Goal: Task Accomplishment & Management: Complete application form

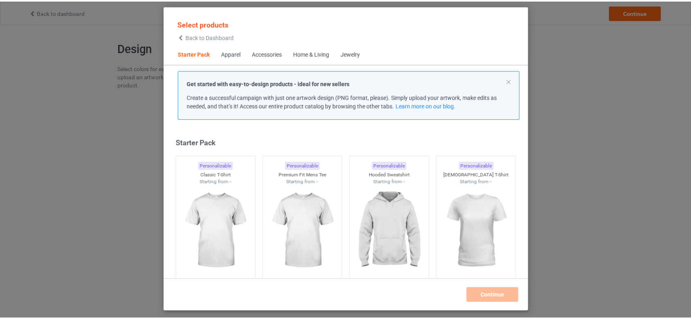
scroll to position [10, 0]
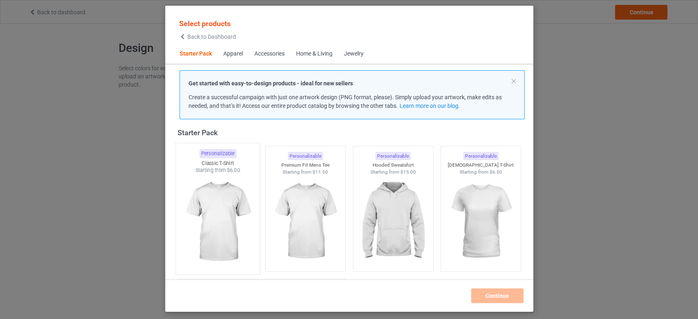
click at [210, 196] on img at bounding box center [217, 222] width 77 height 96
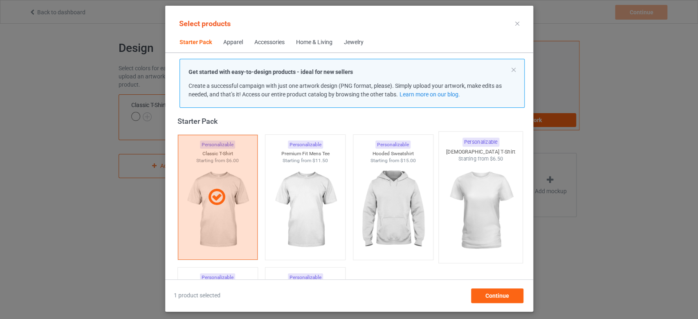
click at [489, 166] on img at bounding box center [480, 211] width 77 height 96
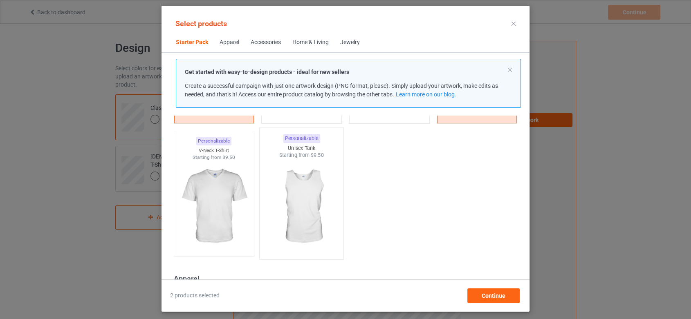
click at [304, 189] on img at bounding box center [301, 207] width 77 height 96
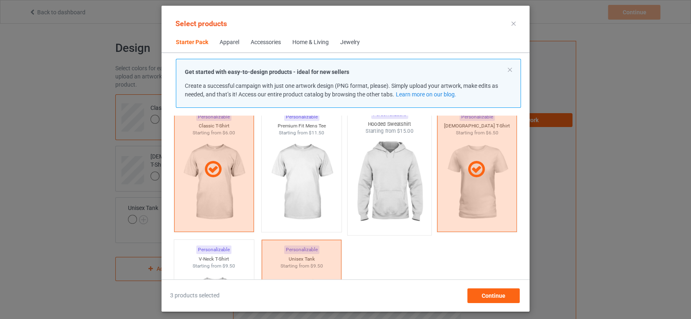
scroll to position [10, 0]
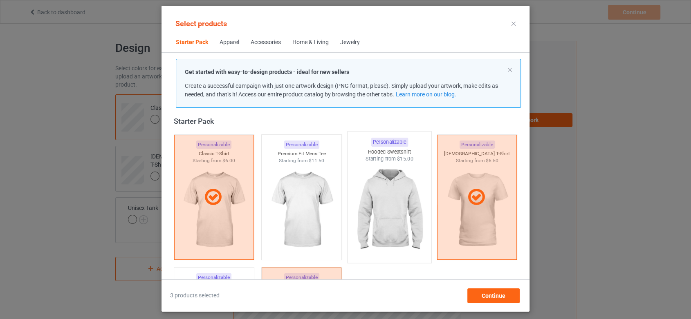
click at [384, 182] on img at bounding box center [389, 211] width 77 height 96
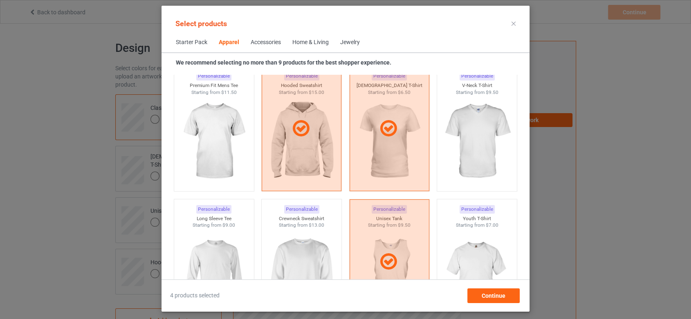
scroll to position [510, 0]
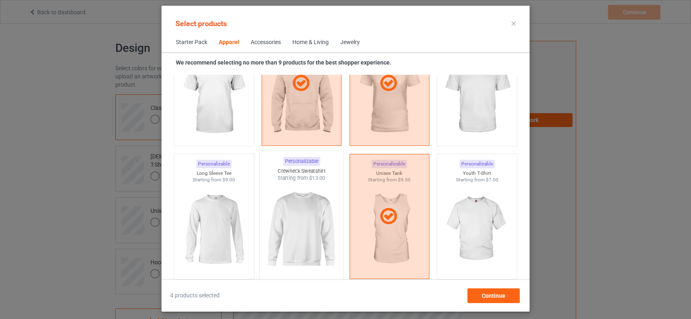
click at [299, 214] on img at bounding box center [301, 230] width 77 height 96
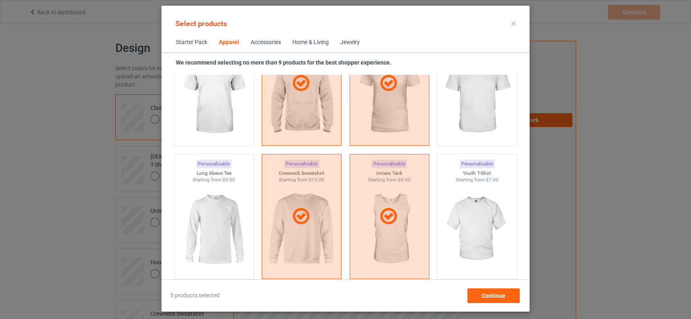
click at [521, 302] on div "5 products selected Continue" at bounding box center [346, 292] width 368 height 24
click at [506, 299] on div "Continue" at bounding box center [494, 296] width 52 height 15
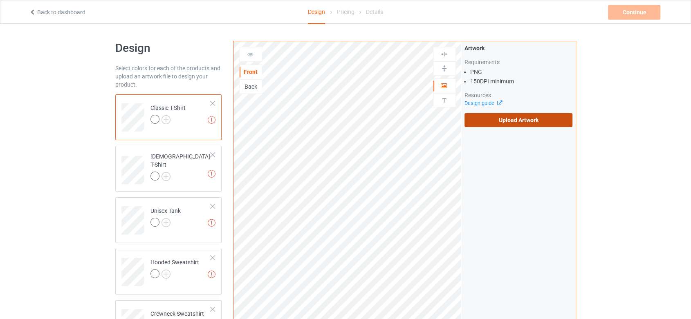
click at [525, 121] on label "Upload Artwork" at bounding box center [519, 120] width 108 height 14
click at [0, 0] on input "Upload Artwork" at bounding box center [0, 0] width 0 height 0
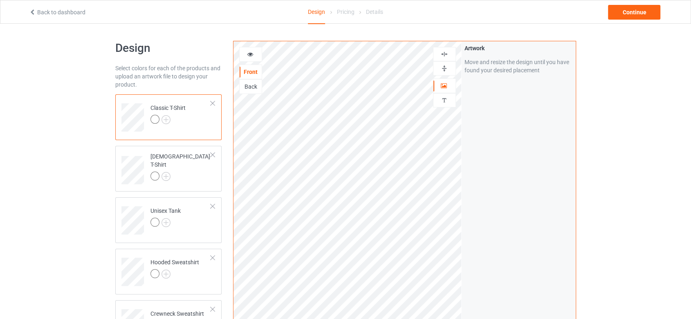
click at [497, 164] on div "Artwork Move and resize the design until you have found your desired placement" at bounding box center [519, 196] width 114 height 311
click at [164, 117] on img at bounding box center [166, 119] width 9 height 9
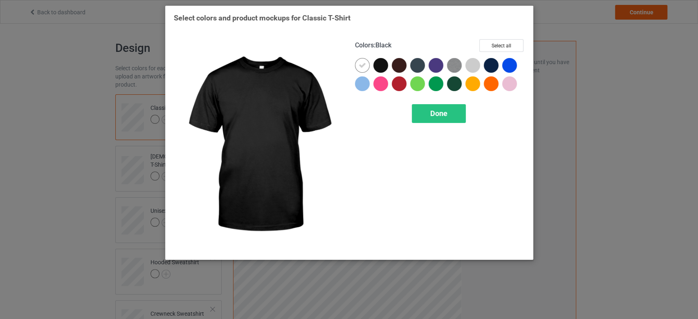
click at [378, 66] on div at bounding box center [380, 65] width 15 height 15
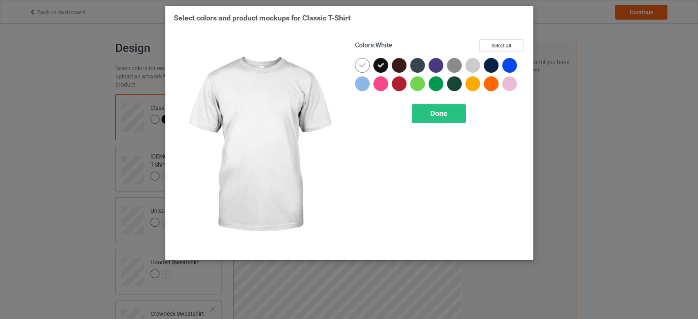
click at [360, 63] on icon at bounding box center [362, 65] width 7 height 7
click at [497, 43] on button "Select all" at bounding box center [501, 45] width 44 height 13
click at [440, 125] on div "Colors : White Reset to Default Done" at bounding box center [439, 146] width 181 height 224
click at [435, 115] on span "Done" at bounding box center [438, 113] width 17 height 9
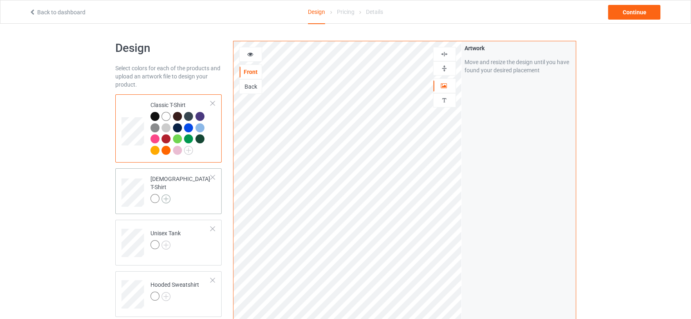
click at [164, 195] on img at bounding box center [166, 199] width 9 height 9
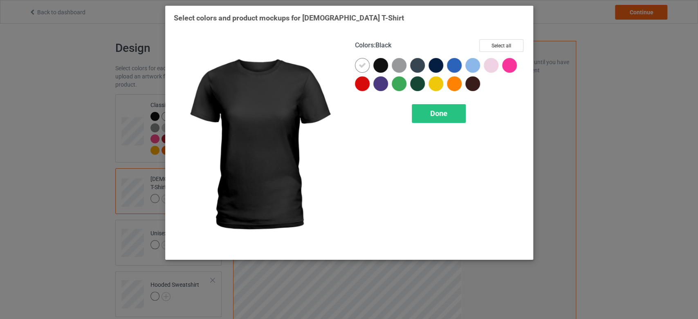
click at [383, 67] on div at bounding box center [380, 65] width 15 height 15
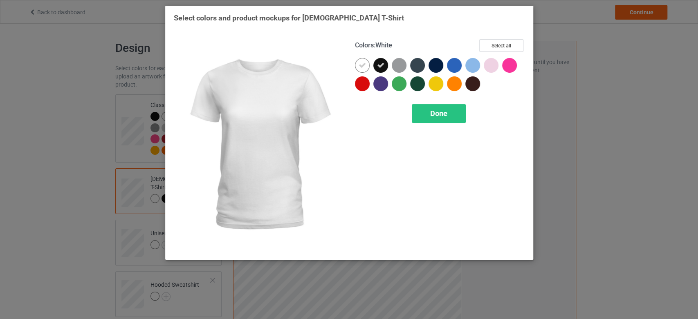
click at [359, 65] on icon at bounding box center [362, 65] width 7 height 7
drag, startPoint x: 498, startPoint y: 43, endPoint x: 452, endPoint y: 2, distance: 62.3
click at [498, 43] on button "Select all" at bounding box center [501, 45] width 44 height 13
click at [449, 114] on div "Done" at bounding box center [439, 113] width 54 height 19
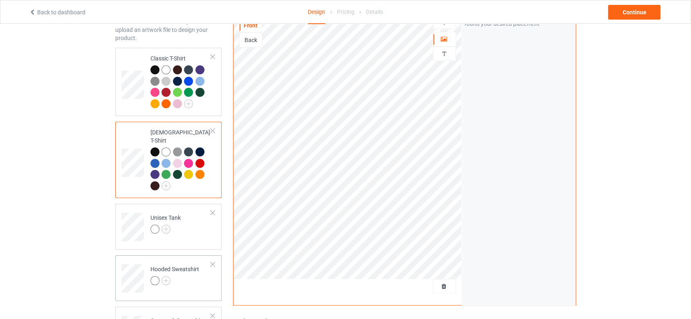
scroll to position [91, 0]
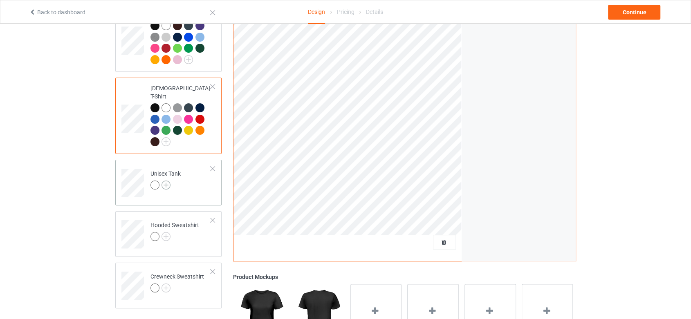
click at [167, 181] on img at bounding box center [166, 185] width 9 height 9
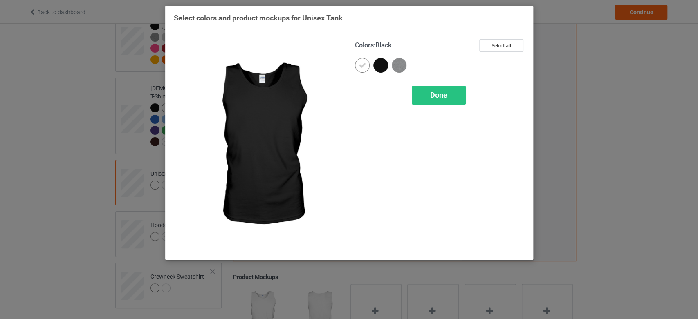
click at [380, 69] on div at bounding box center [380, 65] width 15 height 15
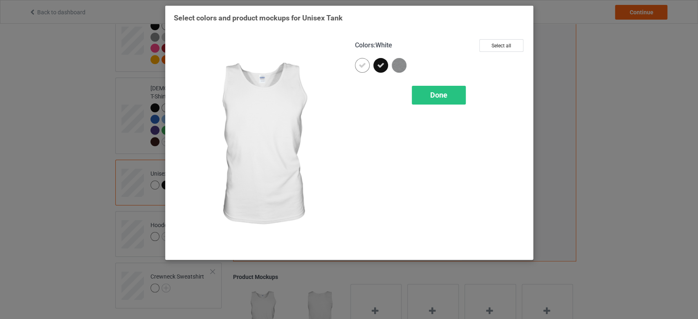
drag, startPoint x: 365, startPoint y: 67, endPoint x: 366, endPoint y: 92, distance: 25.0
click at [366, 67] on icon at bounding box center [362, 65] width 7 height 7
click at [509, 49] on button "Select all" at bounding box center [501, 45] width 44 height 13
click at [439, 97] on span "Done" at bounding box center [438, 95] width 17 height 9
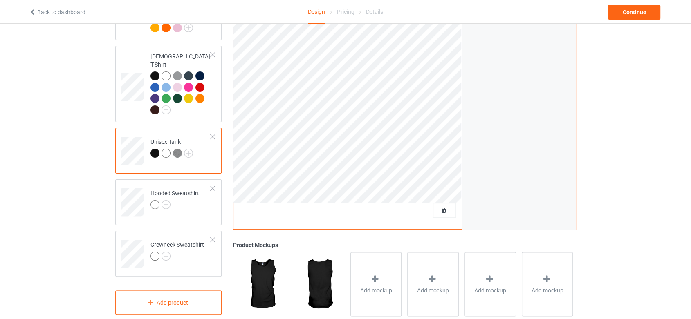
scroll to position [136, 0]
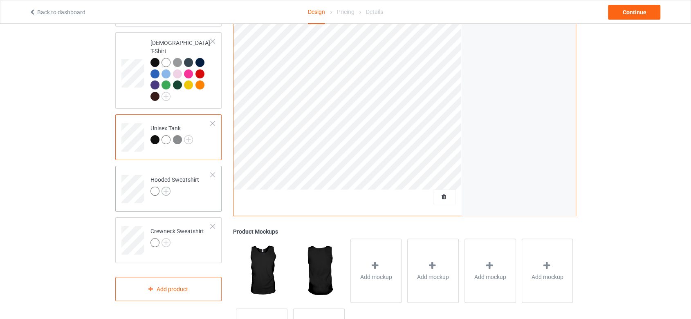
click at [164, 187] on img at bounding box center [166, 191] width 9 height 9
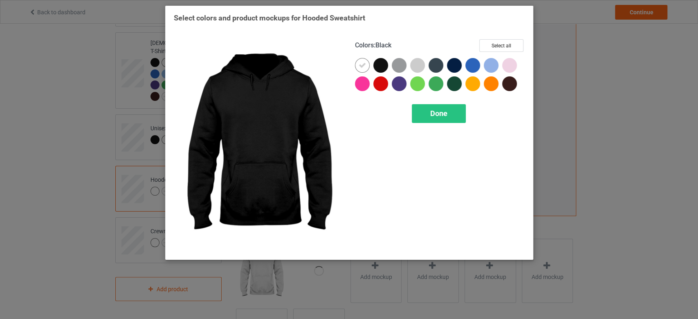
click at [380, 65] on div at bounding box center [380, 65] width 15 height 15
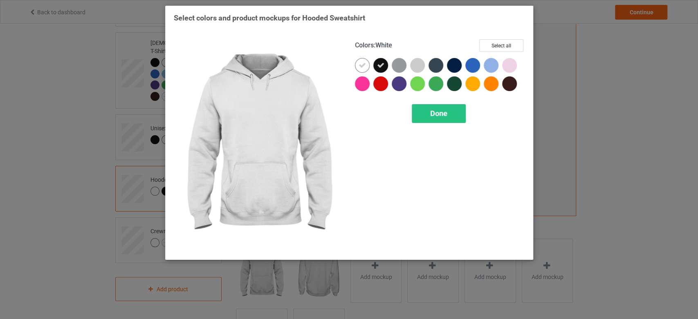
click at [360, 64] on icon at bounding box center [362, 65] width 7 height 7
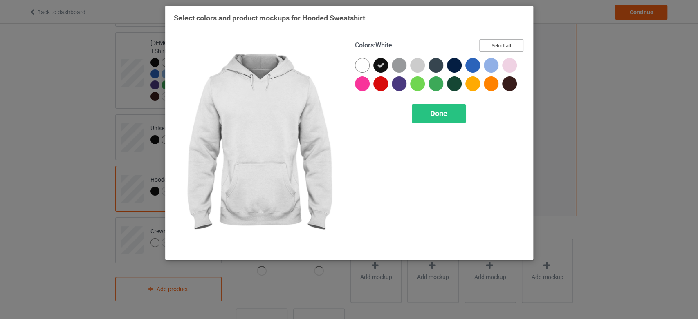
click at [492, 43] on button "Select all" at bounding box center [501, 45] width 44 height 13
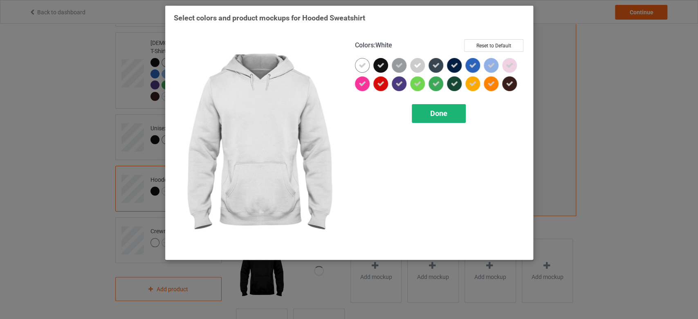
click at [441, 114] on span "Done" at bounding box center [438, 113] width 17 height 9
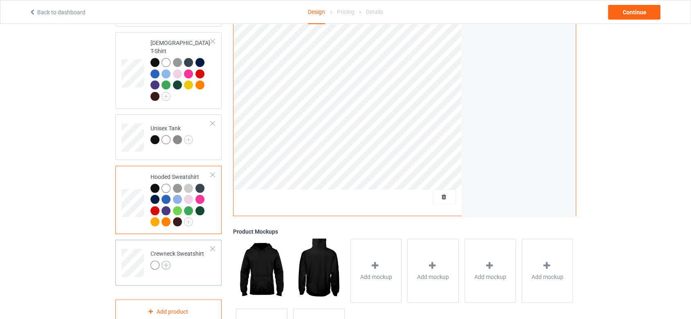
click at [163, 261] on img at bounding box center [166, 265] width 9 height 9
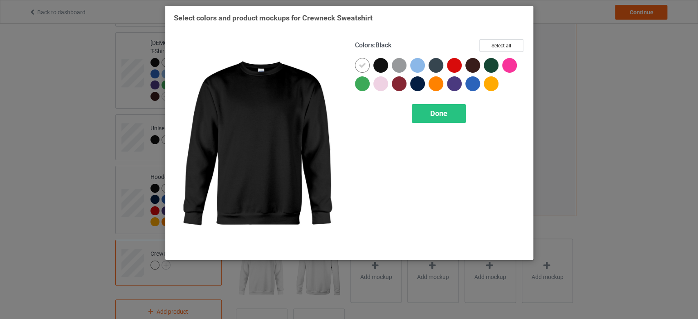
click at [380, 68] on div at bounding box center [380, 65] width 15 height 15
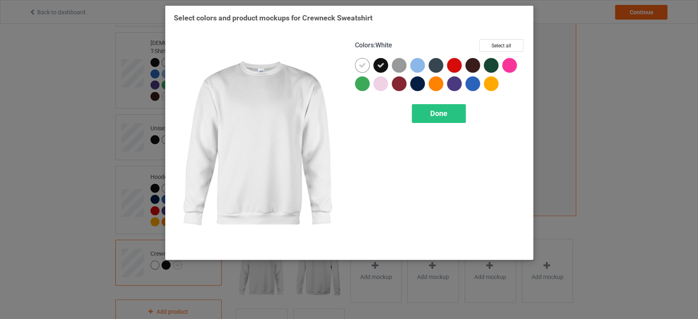
click at [367, 61] on div at bounding box center [362, 65] width 15 height 15
drag, startPoint x: 516, startPoint y: 42, endPoint x: 490, endPoint y: 31, distance: 28.3
click at [516, 42] on button "Select all" at bounding box center [501, 45] width 44 height 13
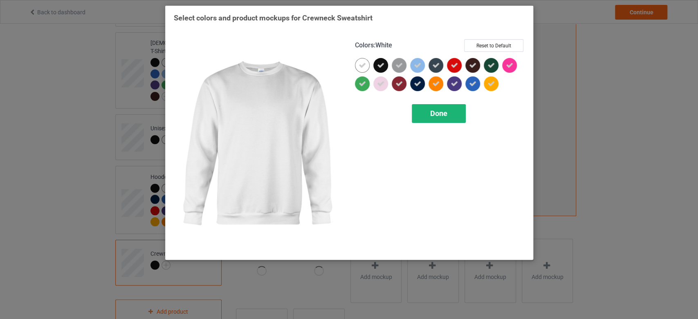
click at [442, 120] on div "Done" at bounding box center [439, 113] width 54 height 19
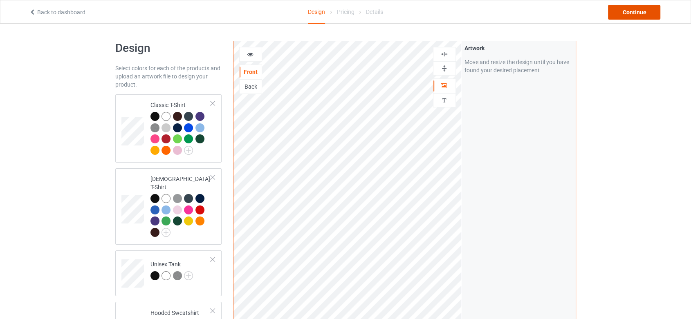
click at [633, 14] on div "Continue" at bounding box center [634, 12] width 52 height 15
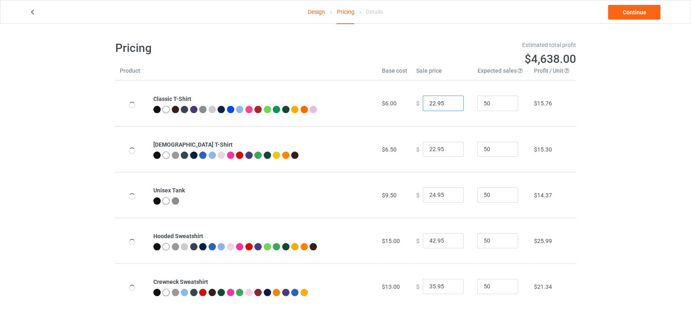
click at [430, 102] on input "22.95" at bounding box center [443, 104] width 41 height 16
type input "17.95"
click at [430, 150] on input "22.95" at bounding box center [443, 150] width 41 height 16
type input "19.95"
click at [431, 193] on input "24.95" at bounding box center [443, 196] width 41 height 16
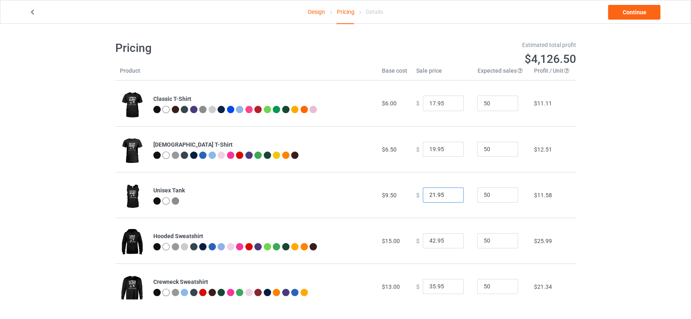
type input "21.95"
click at [429, 240] on input "42.95" at bounding box center [443, 242] width 41 height 16
type input "39.95"
click at [431, 288] on input "35.95" at bounding box center [443, 287] width 41 height 16
type input "31.95"
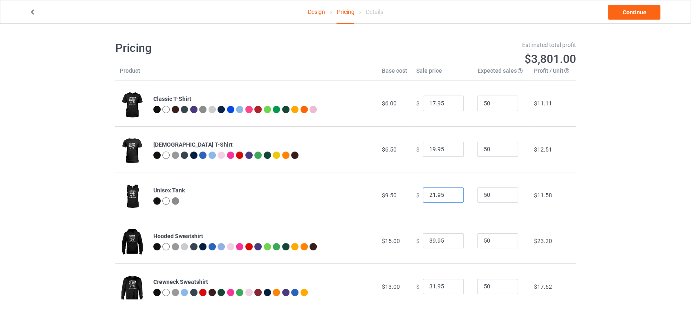
click at [430, 195] on input "21.95" at bounding box center [443, 196] width 41 height 16
click at [638, 11] on link "Continue" at bounding box center [634, 12] width 52 height 15
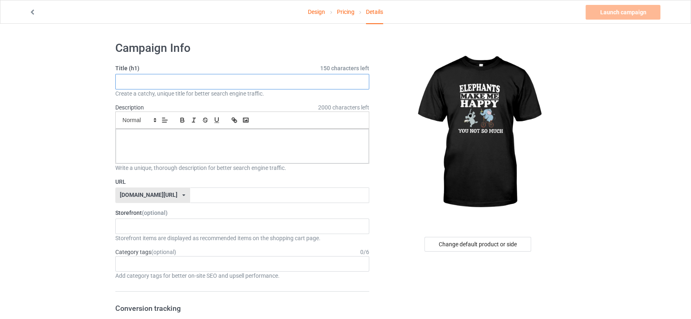
click at [186, 82] on input "text" at bounding box center [242, 82] width 254 height 16
type input "Elephants Make Me Happy"
click at [211, 142] on div at bounding box center [243, 146] width 254 height 34
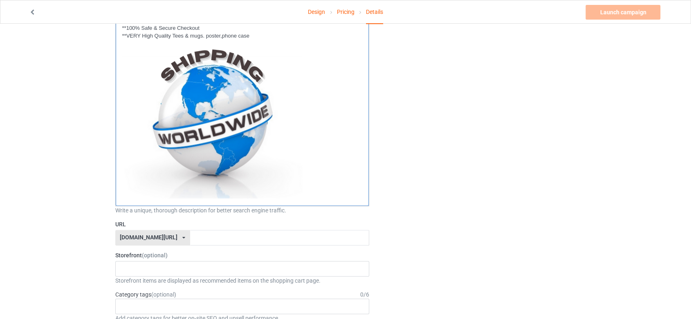
scroll to position [272, 0]
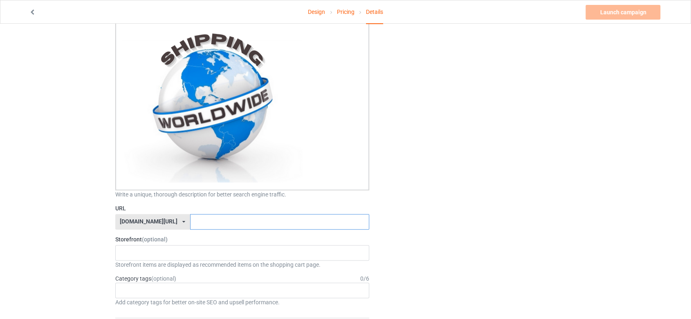
click at [205, 221] on input "text" at bounding box center [279, 222] width 179 height 16
type input "happyelephant"
click at [213, 252] on div "Lion Store Elephants Store 68a1c5bf736d4e002f88bf6d 67cdd63be0c09c003048241a" at bounding box center [242, 253] width 254 height 16
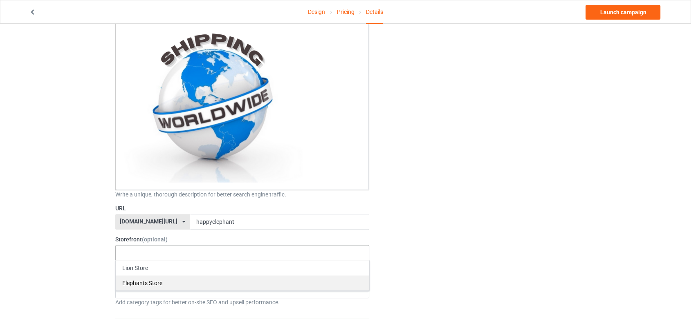
click at [195, 284] on div "Elephants Store" at bounding box center [243, 283] width 254 height 15
click at [310, 292] on div "Age > [DEMOGRAPHIC_DATA] > 1 Age > [DEMOGRAPHIC_DATA] Months > 1 Month Age > [D…" at bounding box center [242, 291] width 254 height 16
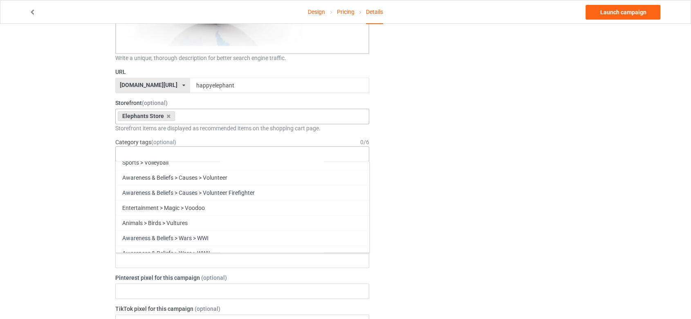
scroll to position [35096, 0]
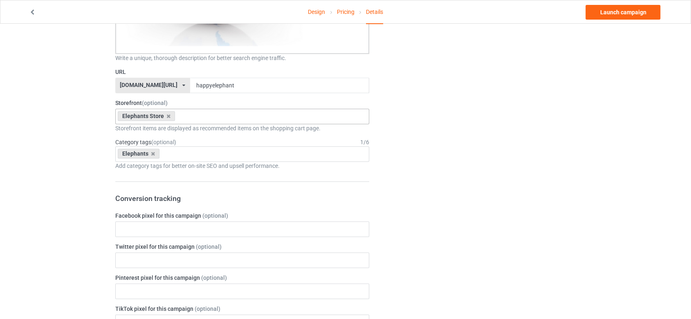
click at [498, 194] on div "Change default product or side" at bounding box center [478, 188] width 207 height 1124
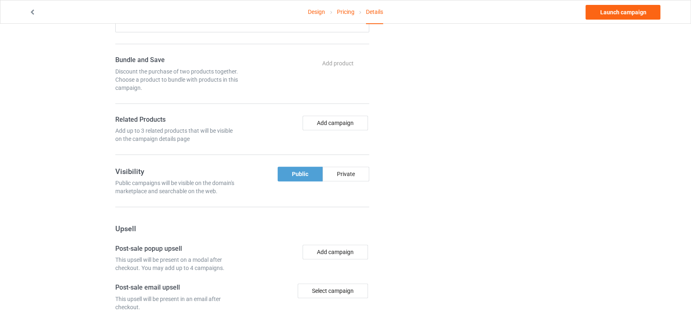
scroll to position [668, 0]
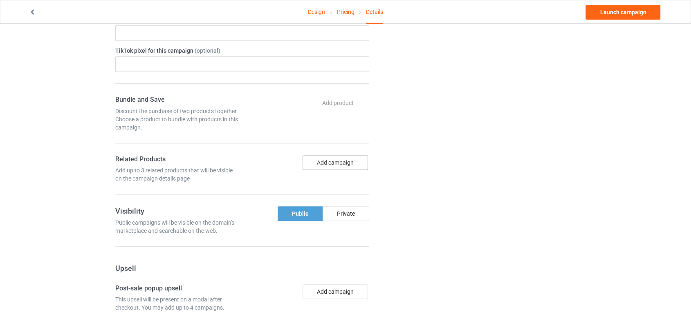
click at [346, 162] on button "Add campaign" at bounding box center [335, 162] width 65 height 15
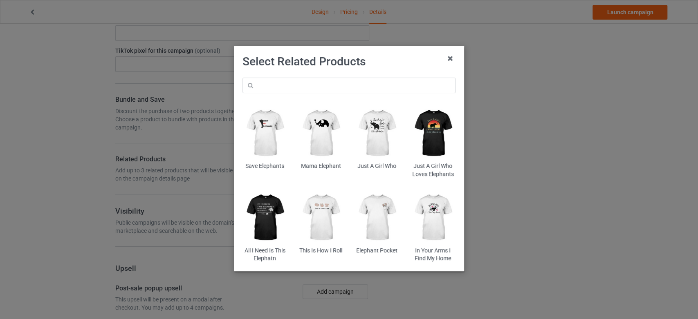
click at [266, 217] on img at bounding box center [265, 218] width 45 height 56
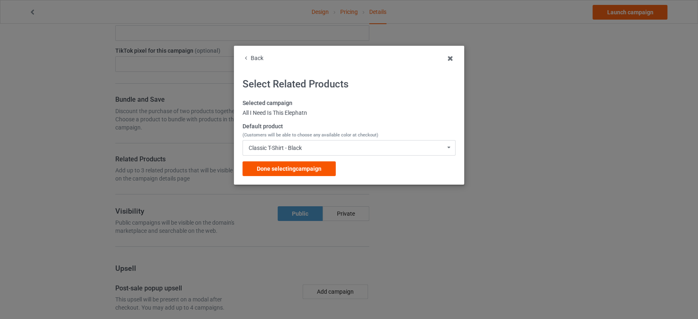
click at [318, 176] on div "Done selecting campaign" at bounding box center [289, 169] width 93 height 15
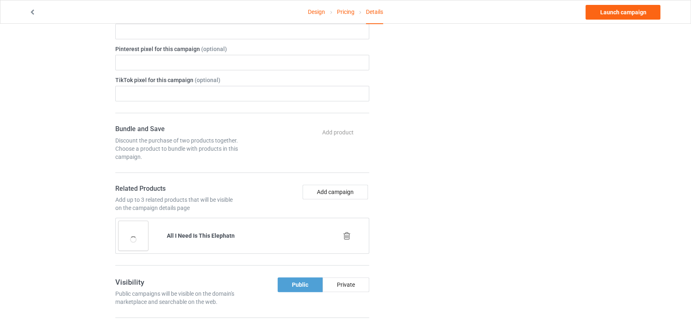
scroll to position [622, 0]
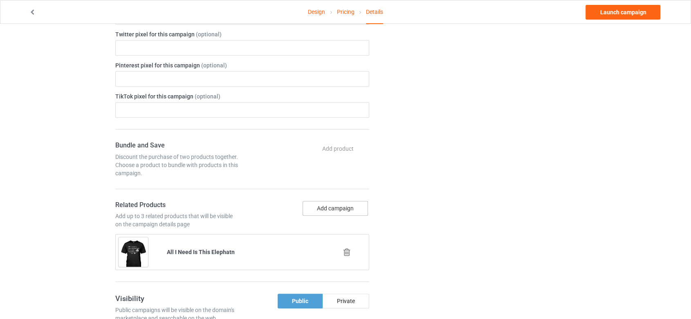
click at [322, 209] on button "Add campaign" at bounding box center [335, 208] width 65 height 15
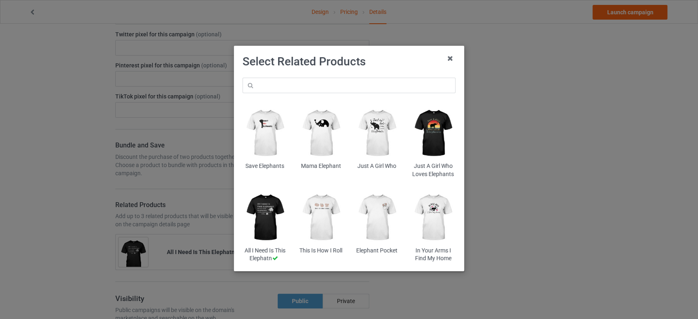
click at [445, 216] on img at bounding box center [433, 218] width 45 height 56
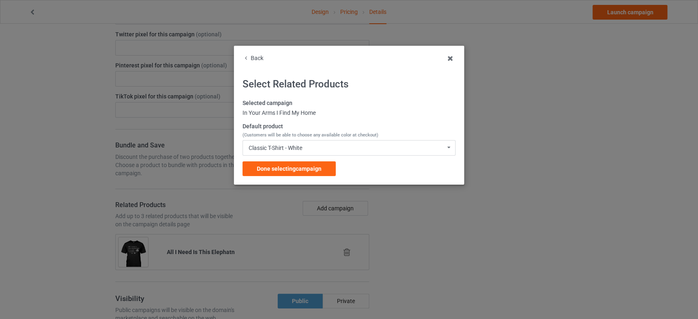
click at [295, 170] on span "Done selecting campaign" at bounding box center [289, 169] width 65 height 7
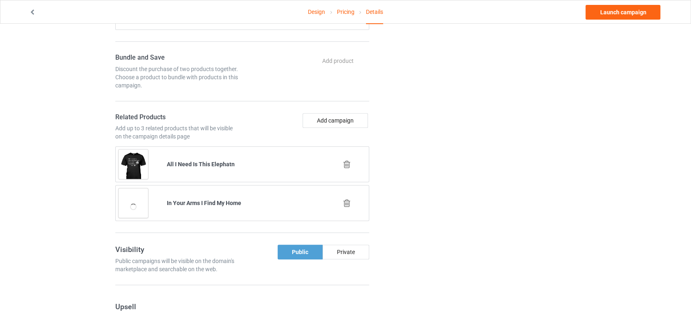
scroll to position [713, 0]
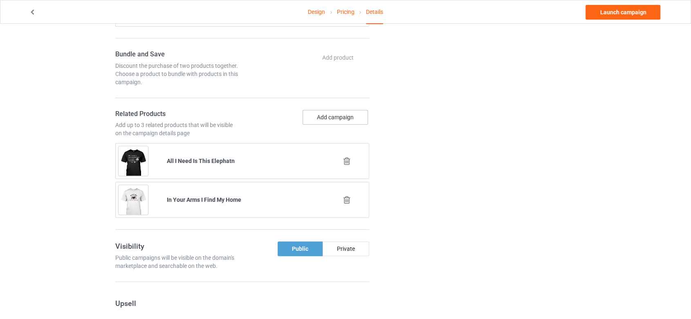
click at [330, 119] on button "Add campaign" at bounding box center [335, 117] width 65 height 15
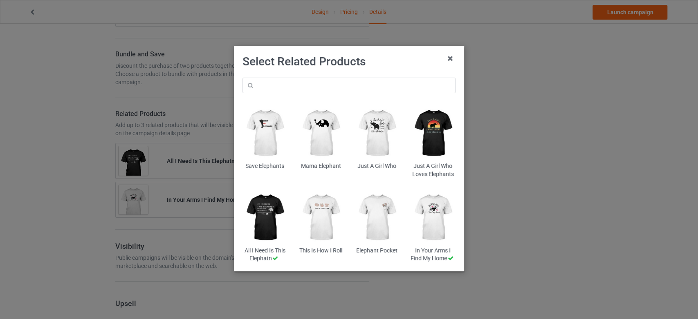
click at [321, 129] on img at bounding box center [321, 134] width 45 height 56
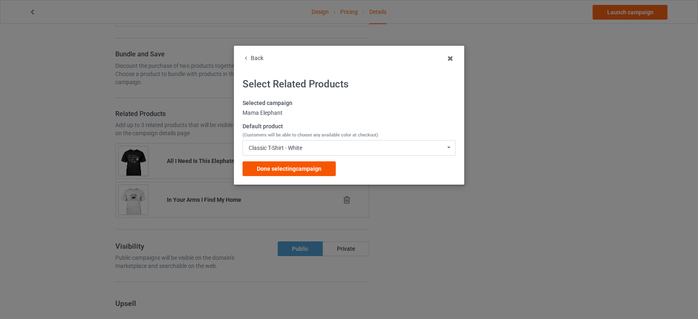
click at [315, 167] on span "Done selecting campaign" at bounding box center [289, 169] width 65 height 7
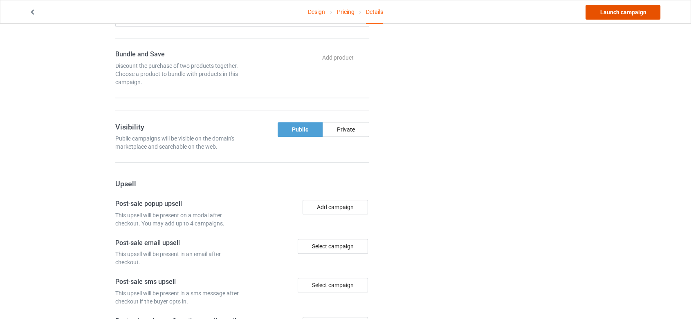
click at [635, 12] on link "Launch campaign" at bounding box center [623, 12] width 75 height 15
